Goal: Information Seeking & Learning: Find specific fact

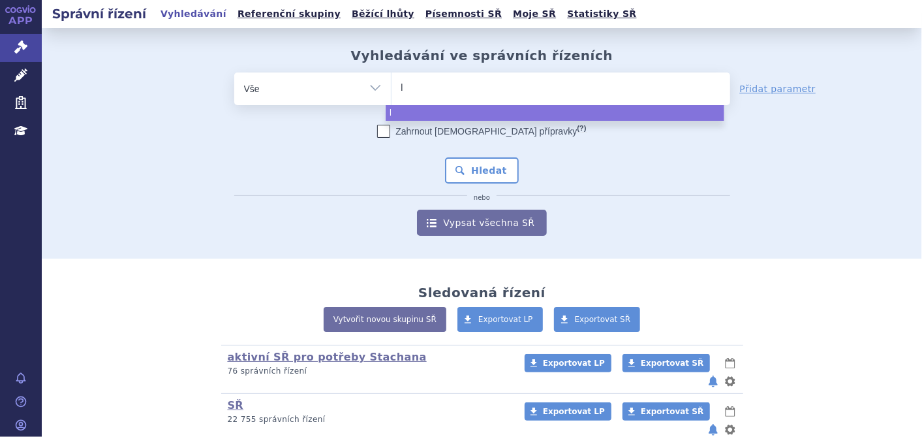
type input "li"
type input "libt"
type input "libta"
type input "libtay"
type input "libtayo"
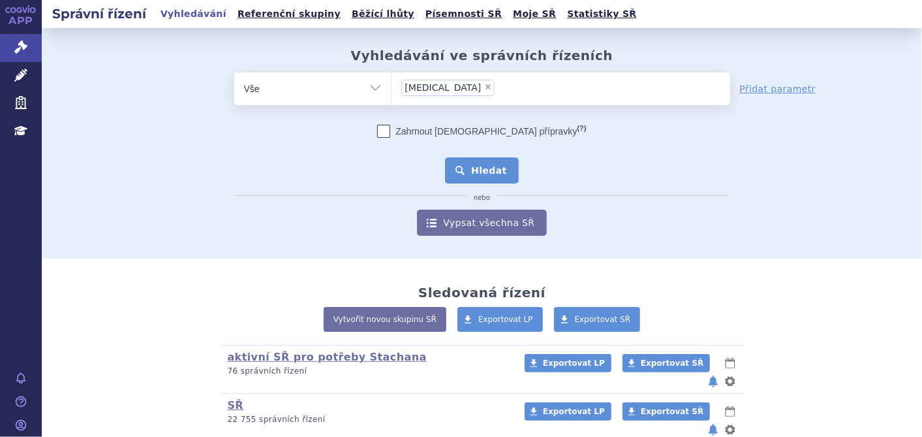
select select "libtayo"
click at [470, 168] on button "Hledat" at bounding box center [482, 170] width 74 height 26
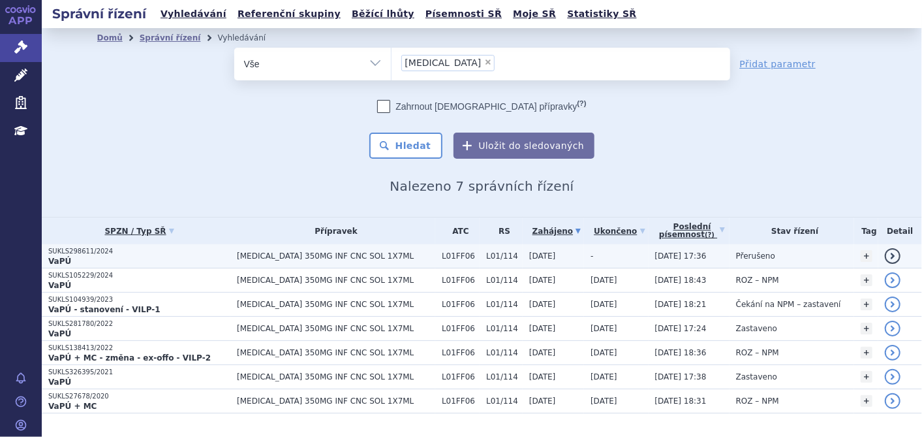
click at [89, 251] on p "SUKLS298611/2024" at bounding box center [139, 251] width 182 height 9
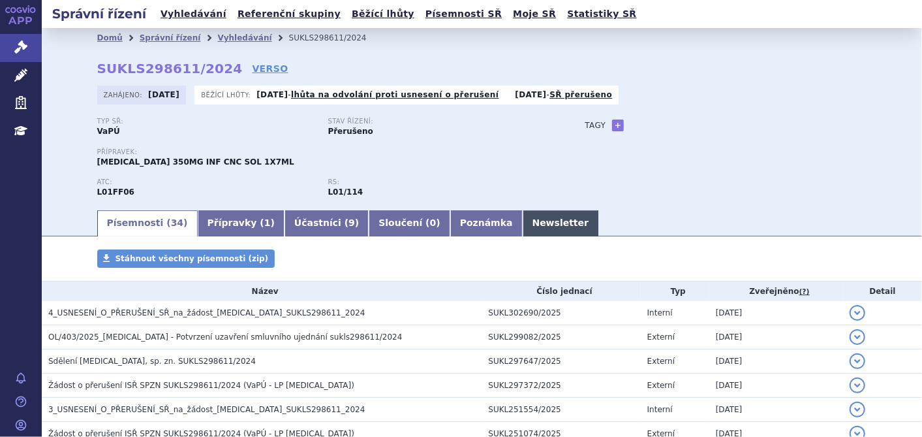
click at [523, 220] on link "Newsletter" at bounding box center [561, 223] width 76 height 26
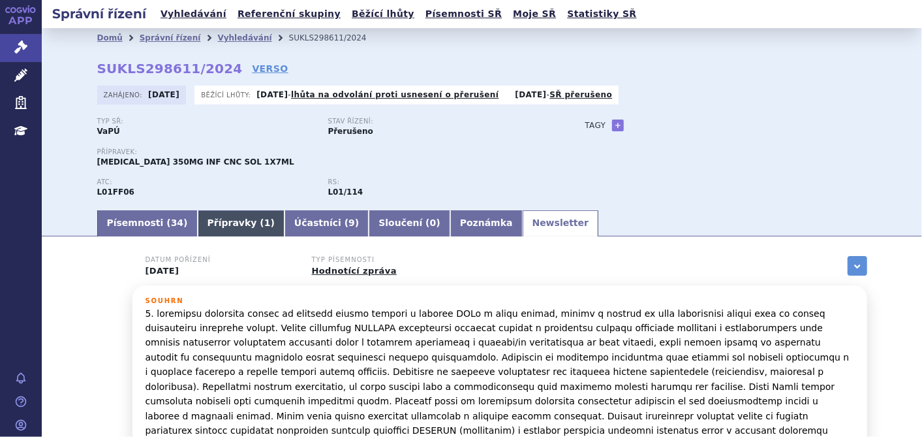
click at [209, 223] on link "Přípravky ( 1 )" at bounding box center [241, 223] width 87 height 26
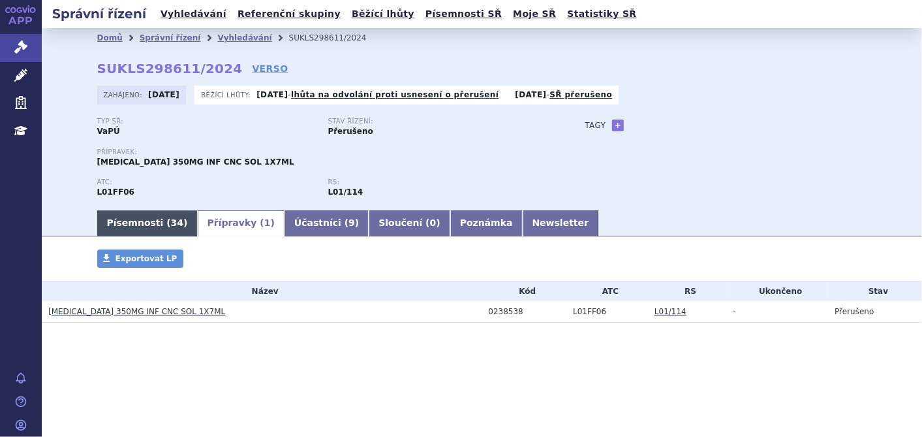
click at [143, 223] on link "Písemnosti ( 34 )" at bounding box center [147, 223] width 100 height 26
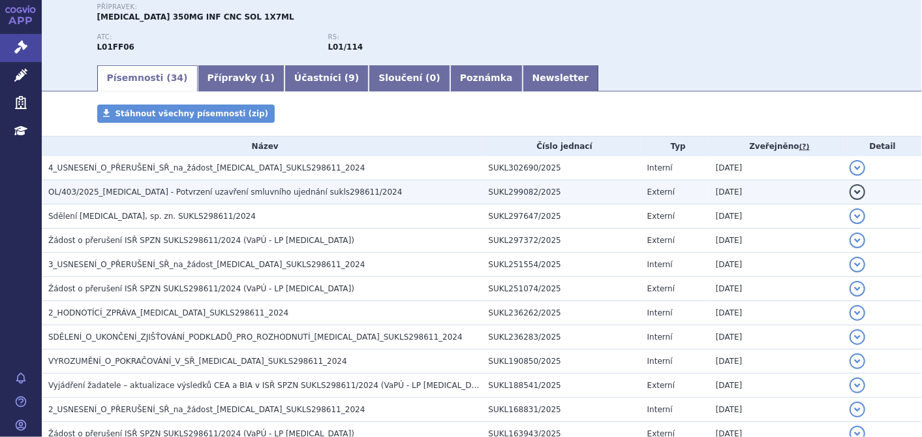
scroll to position [217, 0]
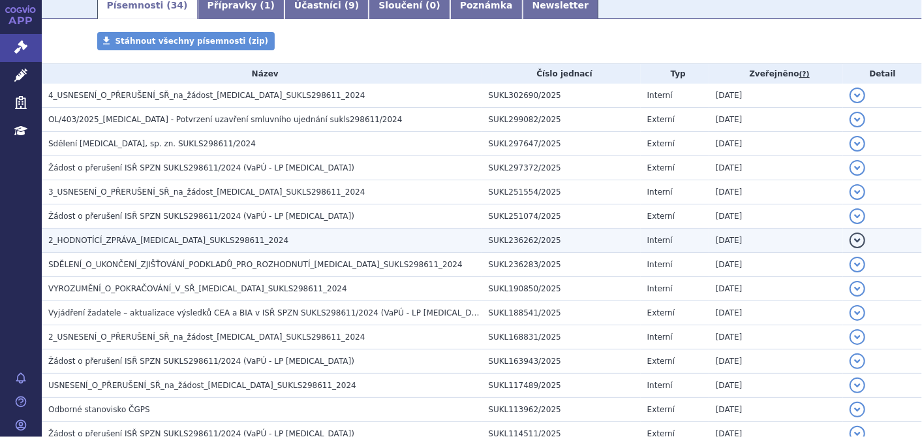
click at [209, 243] on span "2_HODNOTÍCÍ_ZPRÁVA_[MEDICAL_DATA]_SUKLS298611_2024" at bounding box center [168, 240] width 240 height 9
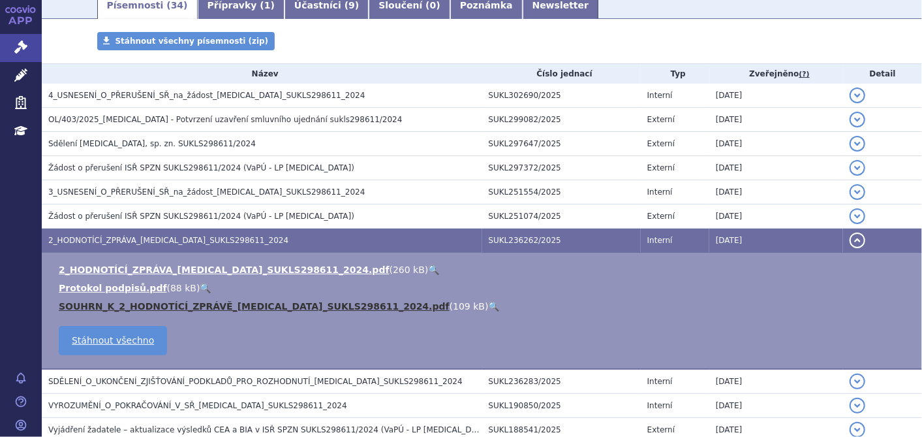
click at [216, 306] on link "SOUHRN_K_2_HODNOTÍCÍ_ZPRÁVĚ_[MEDICAL_DATA]_SUKLS298611_2024.pdf" at bounding box center [254, 306] width 391 height 10
